Goal: Communication & Community: Answer question/provide support

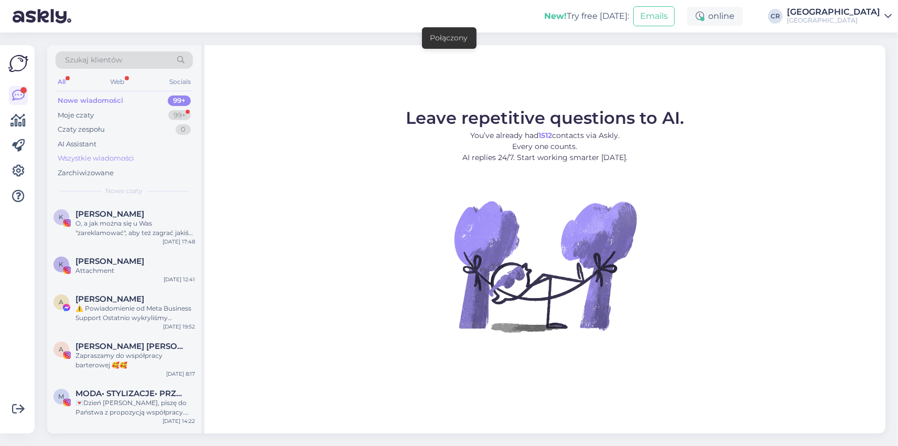
click at [93, 157] on div "Wszystkie wiadomości" at bounding box center [96, 158] width 77 height 10
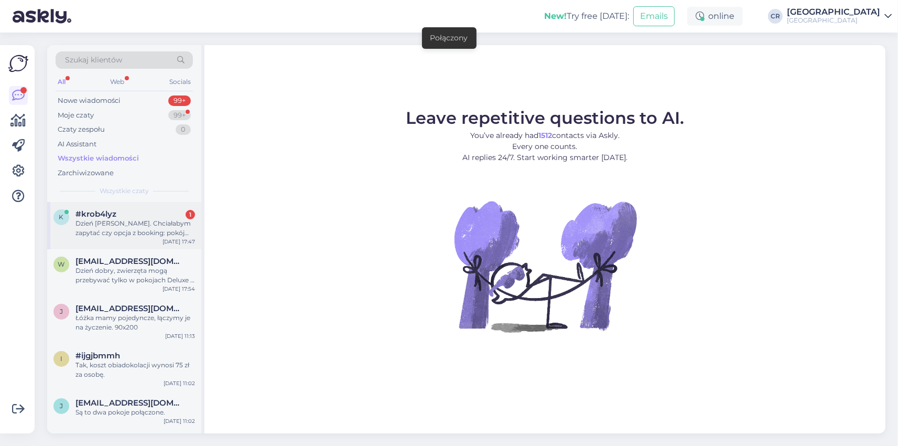
click at [113, 212] on span "#krob4lyz" at bounding box center [95, 213] width 41 height 9
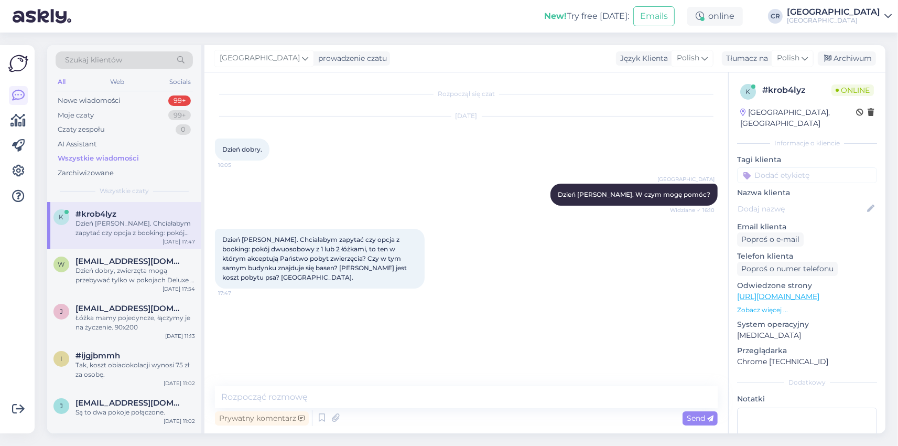
click at [410, 383] on div "Rozpoczął się czat [DATE] Dzień [PERSON_NAME]. 16:05 [GEOGRAPHIC_DATA] Dzień [P…" at bounding box center [466, 252] width 524 height 361
click at [359, 408] on div "Prywatny komentarz Send" at bounding box center [466, 418] width 503 height 20
click at [342, 400] on textarea at bounding box center [466, 397] width 503 height 22
type textarea "w"
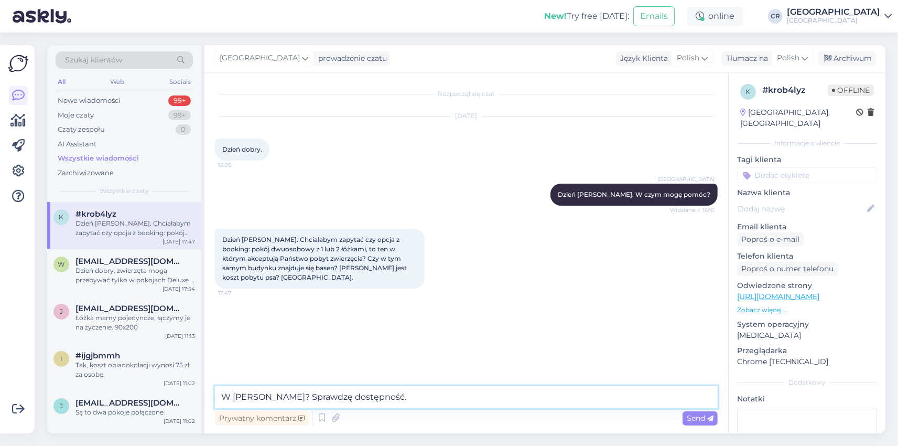
click at [339, 394] on textarea "W [PERSON_NAME]? Sprawdzę dostępność." at bounding box center [466, 397] width 503 height 22
click at [340, 397] on textarea "W [PERSON_NAME]? Sprawdzę dostępność." at bounding box center [466, 397] width 503 height 22
type textarea "W [PERSON_NAME]? Sprawdzimy dostępność."
click at [707, 412] on div "Send" at bounding box center [699, 418] width 35 height 14
